Goal: Check status: Check status

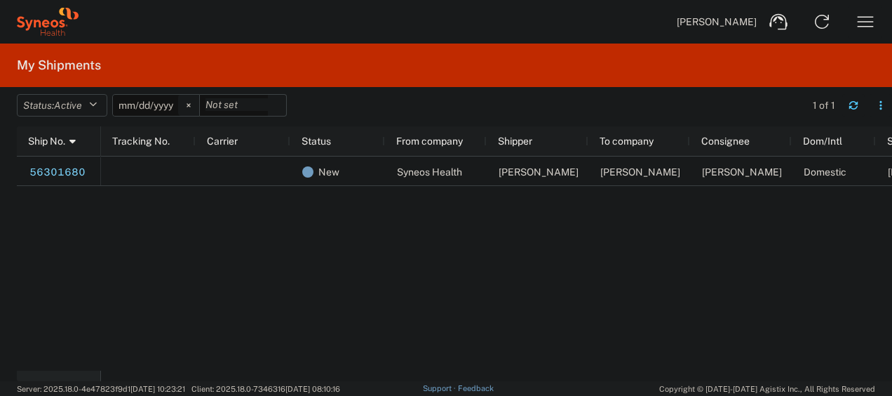
click at [866, 24] on icon "button" at bounding box center [865, 22] width 22 height 22
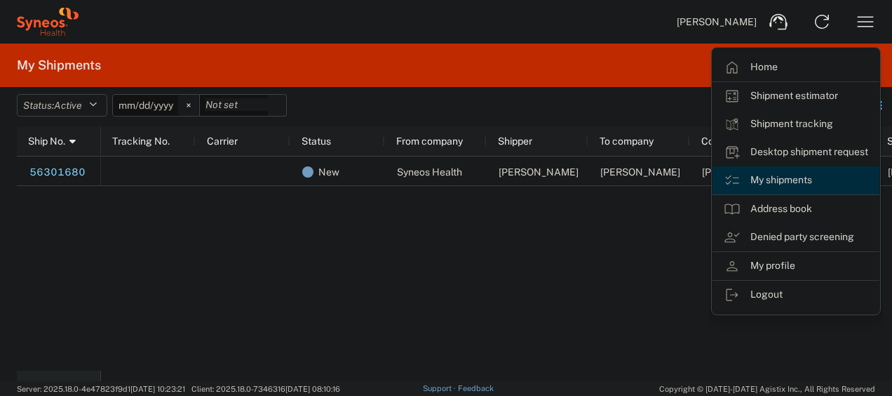
click at [777, 178] on link "My shipments" at bounding box center [796, 180] width 167 height 28
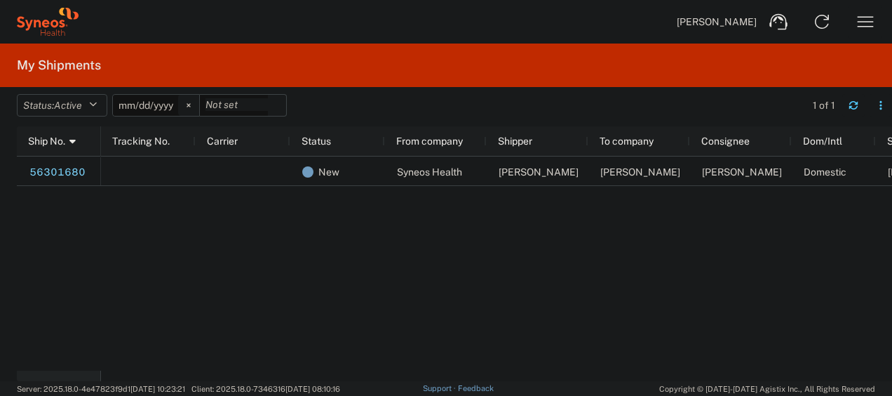
click at [863, 20] on icon "button" at bounding box center [865, 22] width 22 height 22
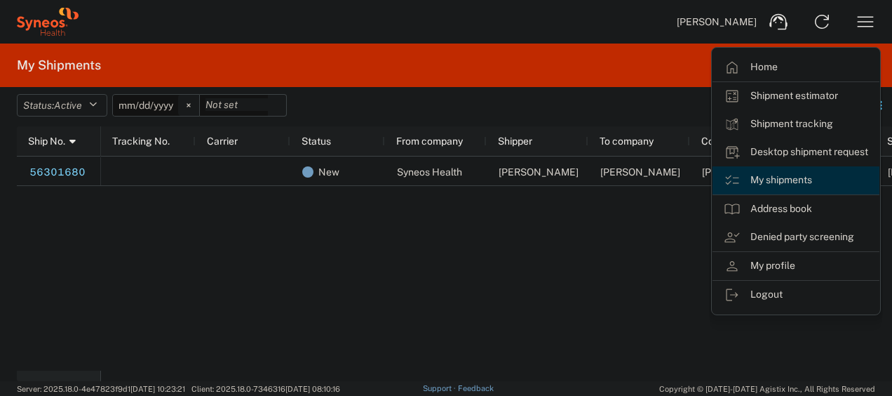
click at [774, 175] on link "My shipments" at bounding box center [796, 180] width 167 height 28
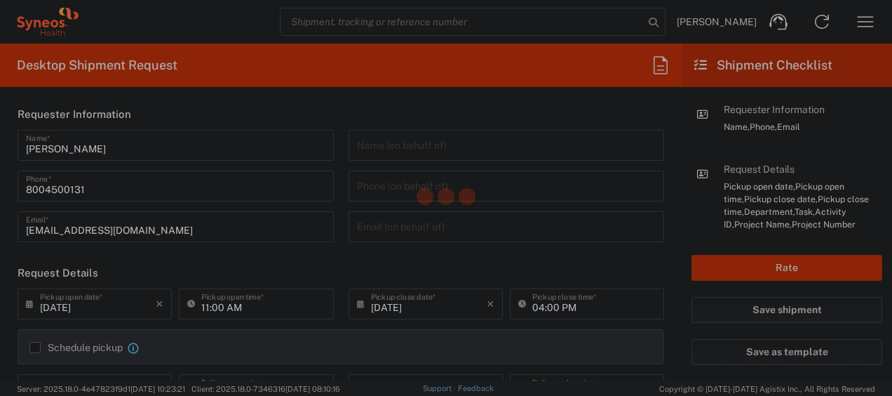
type input "4205"
type input "[US_STATE]"
type input "[GEOGRAPHIC_DATA]"
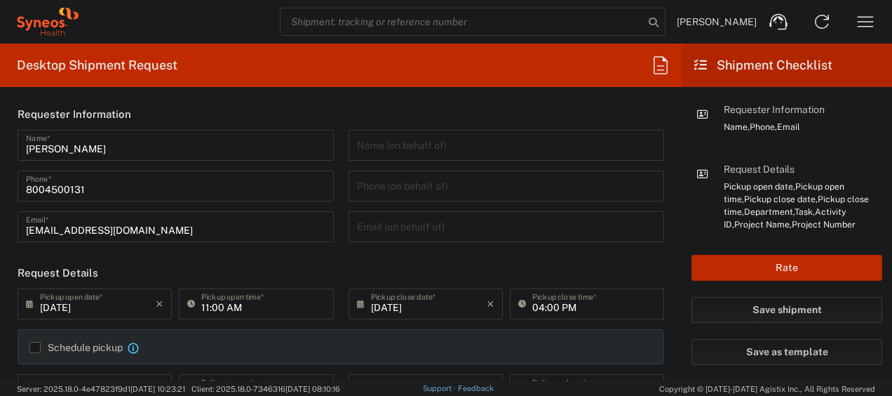
type input "Syneos Health Commercial Servi- [GEOGRAPHIC_DATA] [GEOGRAPHIC_DATA]"
click at [868, 29] on icon "button" at bounding box center [865, 22] width 22 height 22
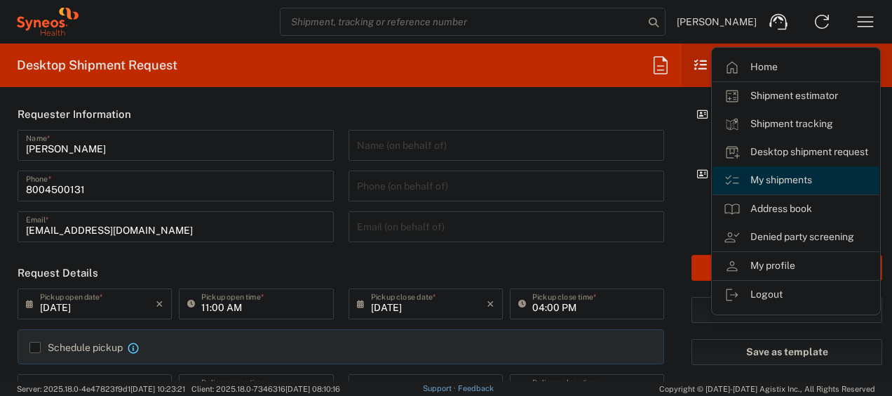
click at [779, 177] on link "My shipments" at bounding box center [796, 180] width 167 height 28
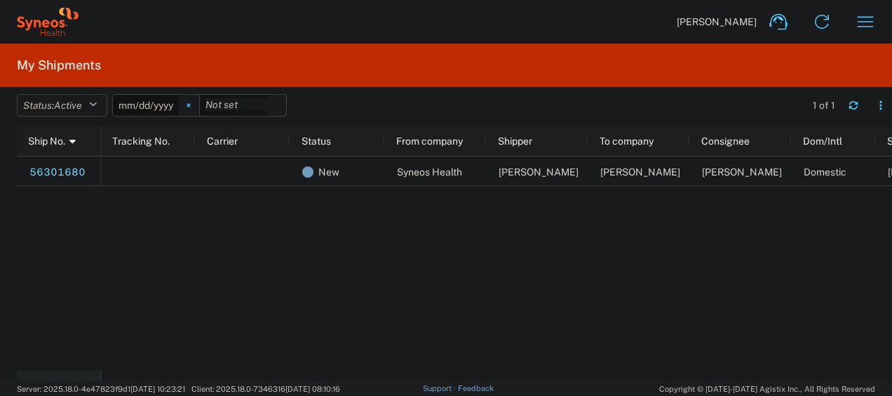
click at [190, 104] on icon at bounding box center [189, 106] width 4 height 4
click at [92, 99] on button "Status: Active" at bounding box center [62, 105] width 90 height 22
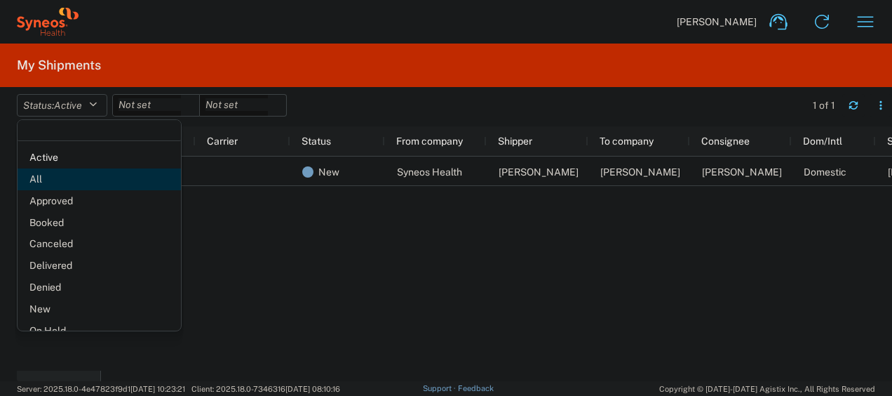
click at [63, 173] on span "All" at bounding box center [99, 179] width 163 height 22
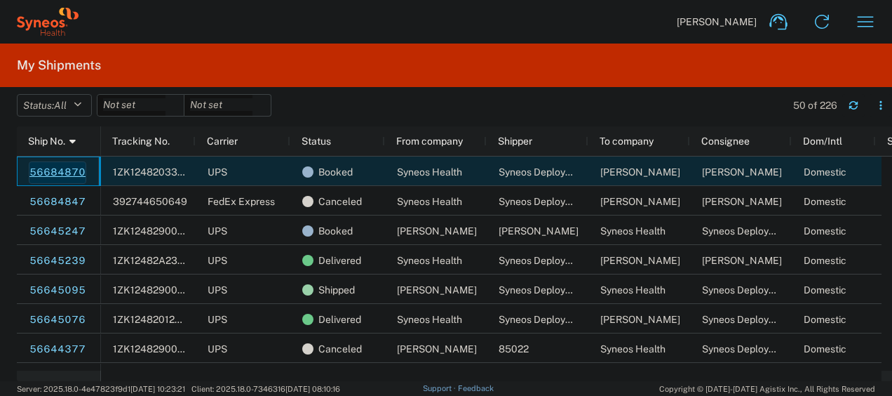
click at [54, 167] on link "56684870" at bounding box center [58, 172] width 58 height 22
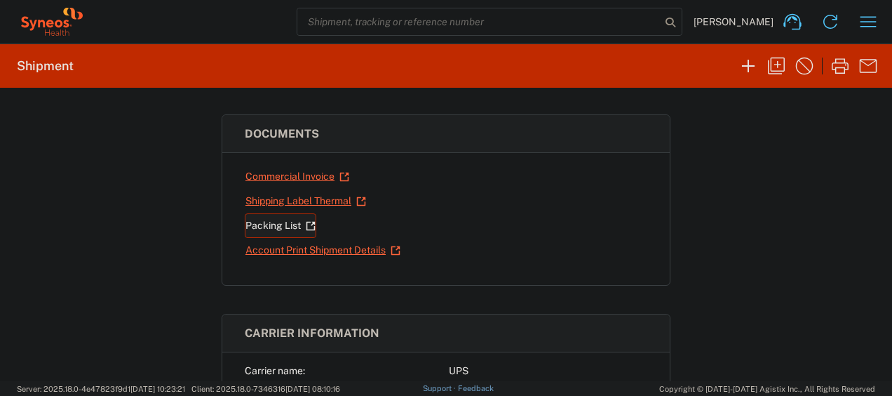
scroll to position [62, 0]
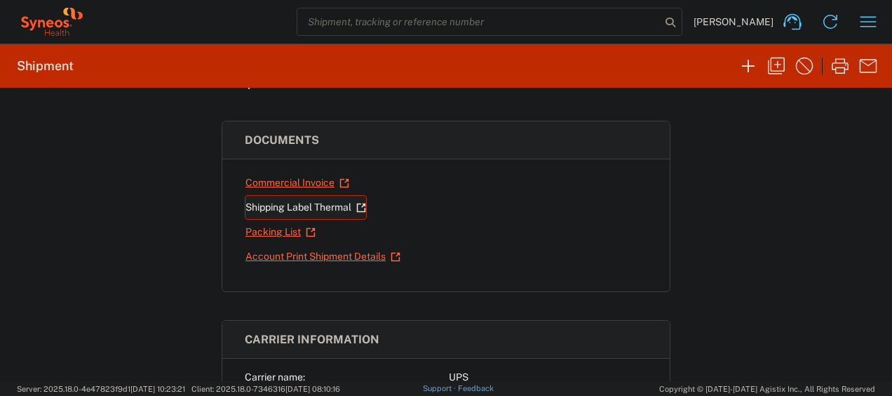
click at [276, 199] on link "Shipping Label Thermal" at bounding box center [306, 207] width 122 height 25
